Goal: Information Seeking & Learning: Learn about a topic

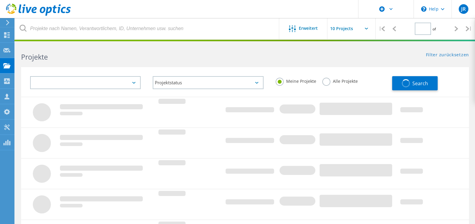
type input "1"
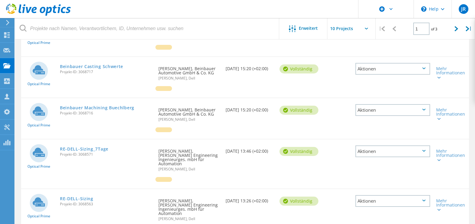
scroll to position [181, 0]
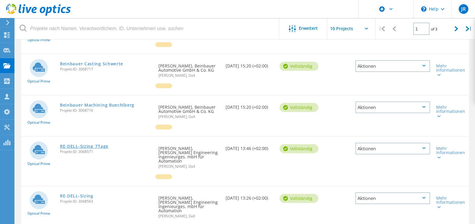
click at [85, 147] on link "RE-DELL-Sizing_7Tage" at bounding box center [84, 146] width 48 height 4
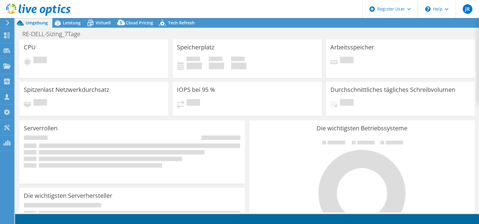
select select "EULondon"
select select "EUR"
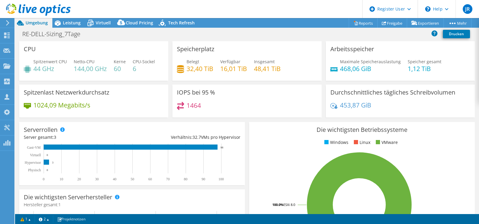
click at [69, 20] on div at bounding box center [35, 10] width 71 height 20
drag, startPoint x: 69, startPoint y: 20, endPoint x: 70, endPoint y: 23, distance: 3.4
click at [69, 20] on div "JR [PERSON_NAME] [PERSON_NAME] [PERSON_NAME][EMAIL_ADDRESS][PERSON_NAME][DOMAIN…" at bounding box center [239, 112] width 479 height 224
click at [70, 23] on span "Leistung" at bounding box center [72, 23] width 18 height 6
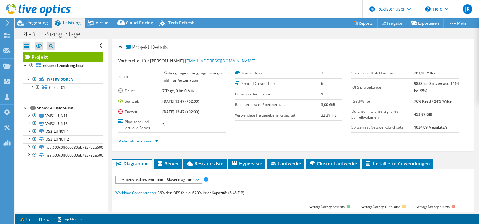
click at [145, 142] on link "Mehr Informationen" at bounding box center [138, 141] width 40 height 5
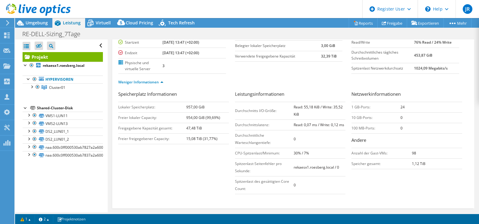
scroll to position [120, 0]
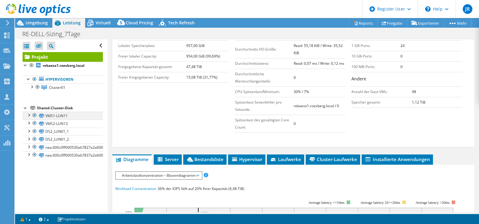
click at [28, 114] on div at bounding box center [29, 115] width 6 height 6
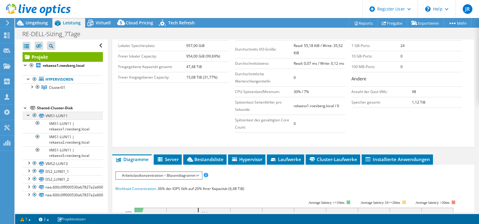
click at [28, 114] on div at bounding box center [29, 115] width 6 height 6
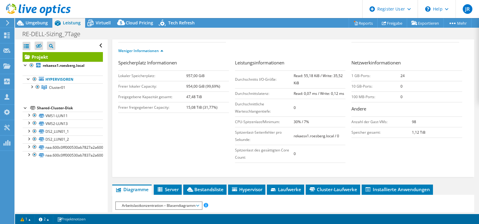
scroll to position [0, 0]
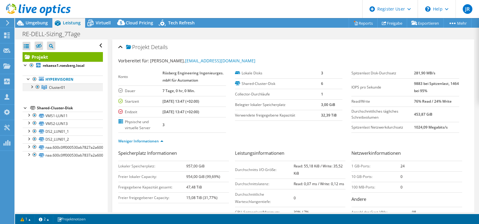
click at [31, 87] on div at bounding box center [32, 86] width 6 height 6
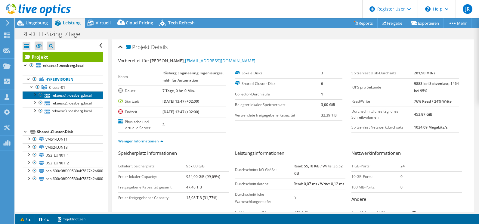
click at [68, 96] on link "rekaesx1.roesberg.local" at bounding box center [63, 95] width 80 height 8
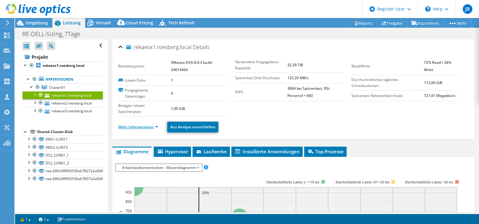
click at [149, 128] on link "Mehr Informationen" at bounding box center [138, 126] width 40 height 5
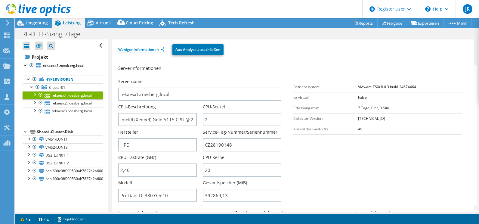
scroll to position [120, 0]
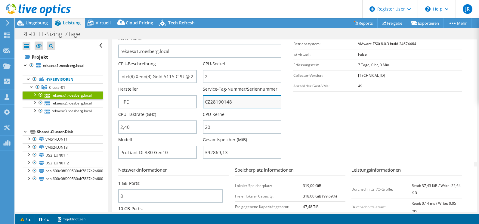
click at [217, 104] on input "CZ28190148" at bounding box center [242, 101] width 79 height 13
click at [312, 126] on section "Serverinformationen Servername rekaesx1.roesberg.local CPU-Beschreibung Intel(R…" at bounding box center [294, 92] width 353 height 140
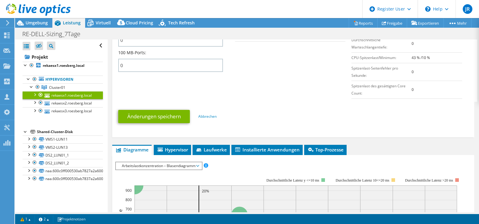
scroll to position [301, 0]
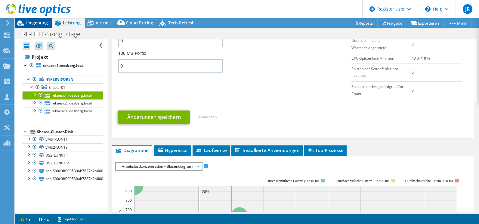
click at [33, 21] on span "Umgebung" at bounding box center [37, 23] width 22 height 6
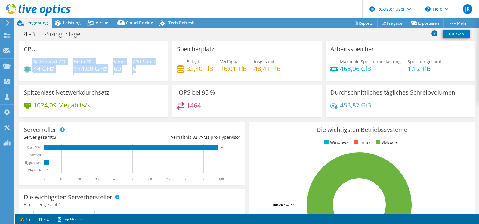
drag, startPoint x: 33, startPoint y: 61, endPoint x: 151, endPoint y: 75, distance: 119.8
click at [151, 75] on div "Spitzenwert CPU 44 GHz Netto-CPU 144,00 GHz Kerne 60 CPU-Sockel 6" at bounding box center [94, 68] width 140 height 20
copy div "Spitzenwert CPU 44 GHz Netto-CPU 144,00 GHz Kerne 60 CPU-Sockel 6"
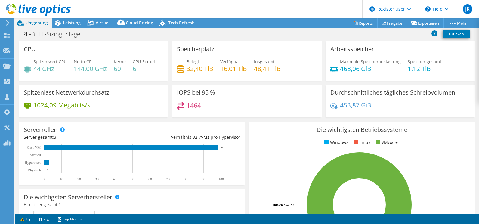
click at [177, 56] on div "Speicherplatz Belegt 32,40 TiB Verfügbar 16,01 TiB Insgesamt 48,41 TiB" at bounding box center [247, 60] width 149 height 39
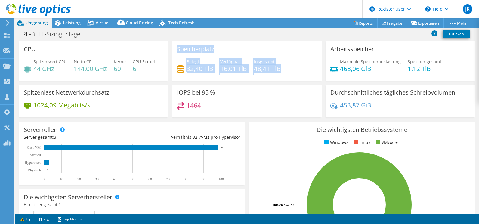
drag, startPoint x: 173, startPoint y: 49, endPoint x: 281, endPoint y: 69, distance: 109.0
click at [281, 69] on div "Speicherplatz Belegt 32,40 TiB Verfügbar 16,01 TiB Insgesamt 48,41 TiB" at bounding box center [247, 60] width 149 height 39
drag, startPoint x: 281, startPoint y: 69, endPoint x: 253, endPoint y: 63, distance: 28.5
copy div "Speicherplatz Belegt 32,40 TiB Verfügbar 16,01 TiB Insgesamt 48,41 TiB"
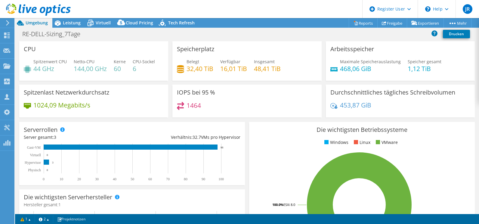
click at [381, 65] on div "Maximale Speicherauslastung 468,06 GiB" at bounding box center [370, 65] width 61 height 14
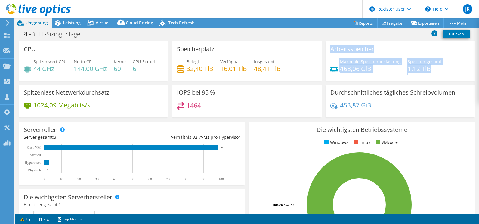
drag, startPoint x: 327, startPoint y: 47, endPoint x: 432, endPoint y: 70, distance: 107.0
click at [432, 70] on div "Arbeitsspeicher Maximale Speicherauslastung 468,06 GiB Speicher gesamt 1,12 TiB" at bounding box center [400, 60] width 149 height 39
copy div "Arbeitsspeicher Maximale Speicherauslastung 468,06 GiB Speicher gesamt 1,12 TiB"
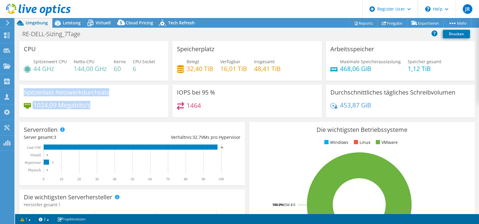
drag, startPoint x: 22, startPoint y: 91, endPoint x: 101, endPoint y: 106, distance: 79.8
click at [101, 106] on div "Spitzenlast Netzwerkdurchsatz 1024,09 Megabits/s" at bounding box center [93, 101] width 149 height 33
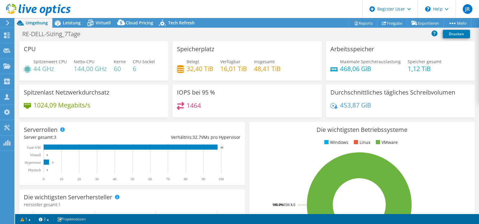
click at [173, 91] on div "IOPS bei 95 % 1464" at bounding box center [247, 101] width 149 height 33
drag, startPoint x: 56, startPoint y: 105, endPoint x: 34, endPoint y: 104, distance: 22.0
click at [34, 104] on h4 "1024,09 Megabits/s" at bounding box center [61, 105] width 57 height 7
drag, startPoint x: 175, startPoint y: 92, endPoint x: 208, endPoint y: 113, distance: 39.4
click at [208, 113] on div "IOPS bei 95 % 1464" at bounding box center [247, 101] width 149 height 33
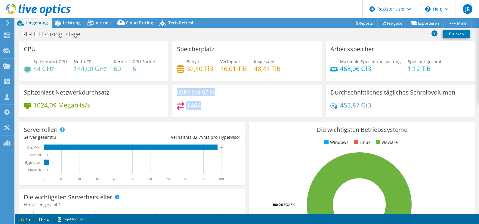
drag, startPoint x: 208, startPoint y: 113, endPoint x: 193, endPoint y: 92, distance: 25.9
drag, startPoint x: 193, startPoint y: 92, endPoint x: 338, endPoint y: 46, distance: 152.3
click at [338, 46] on h3 "Arbeitsspeicher" at bounding box center [353, 49] width 44 height 7
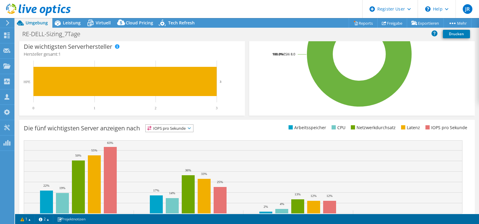
scroll to position [178, 0]
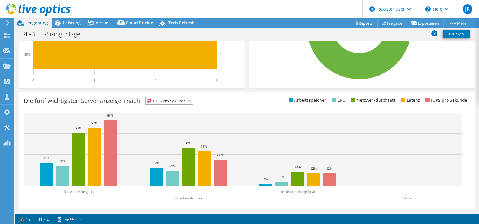
click at [178, 102] on span "IOPS pro Sekunde" at bounding box center [170, 100] width 48 height 7
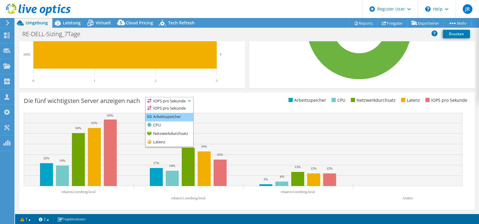
click at [165, 114] on li "Arbeitsspeicher" at bounding box center [170, 117] width 48 height 8
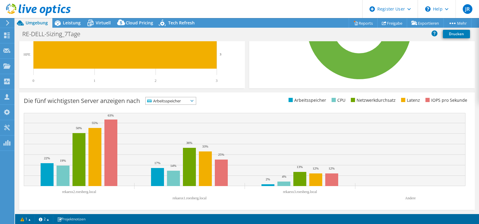
click at [162, 102] on span "Arbeitsspeicher" at bounding box center [167, 100] width 43 height 7
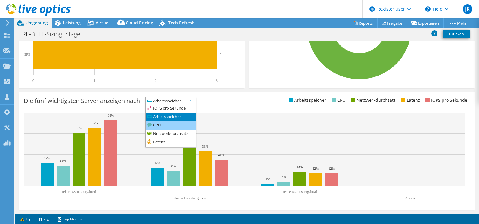
click at [163, 125] on li "CPU" at bounding box center [171, 125] width 50 height 8
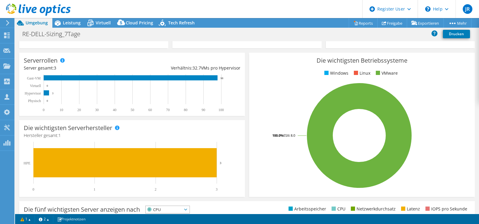
scroll to position [0, 0]
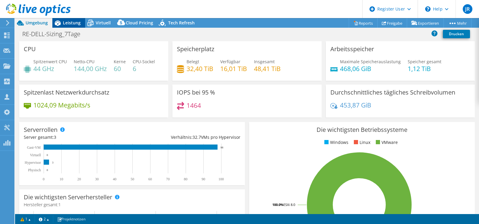
click at [69, 20] on span "Leistung" at bounding box center [72, 23] width 18 height 6
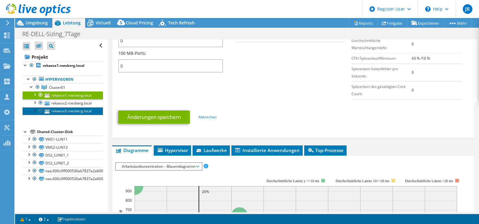
click at [68, 114] on link "rekaesx3.roesberg.local" at bounding box center [63, 111] width 80 height 8
